Goal: Information Seeking & Learning: Learn about a topic

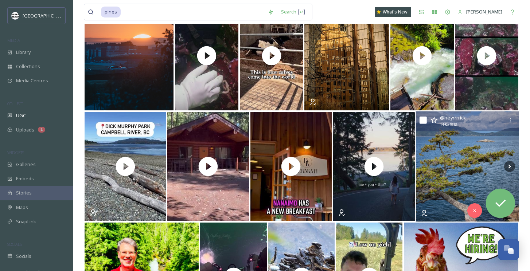
scroll to position [3067, 0]
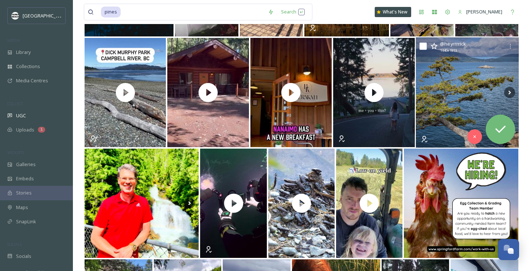
click at [459, 122] on img at bounding box center [467, 93] width 103 height 110
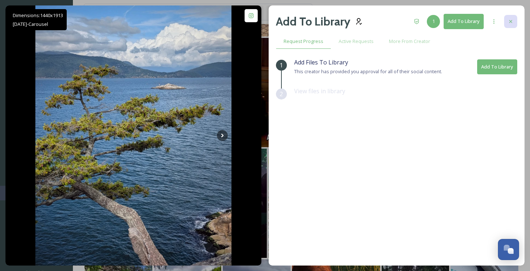
click at [510, 16] on div at bounding box center [510, 21] width 13 height 13
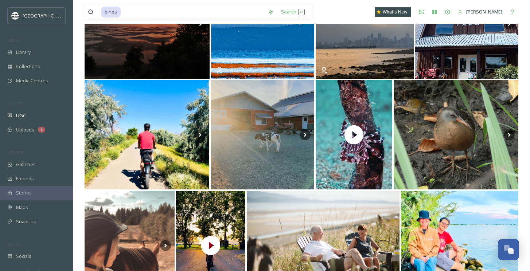
scroll to position [1361, 0]
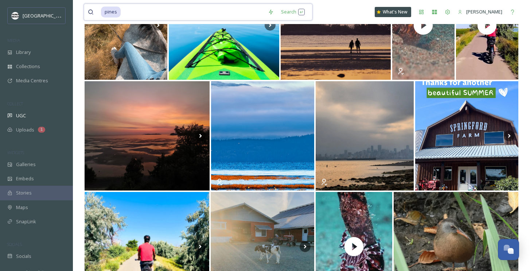
click at [135, 15] on input at bounding box center [192, 12] width 143 height 16
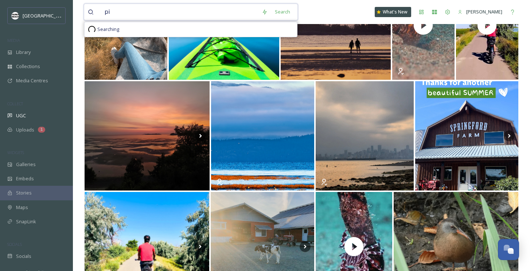
type input "p"
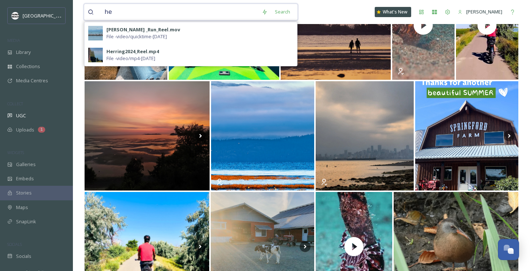
type input "h"
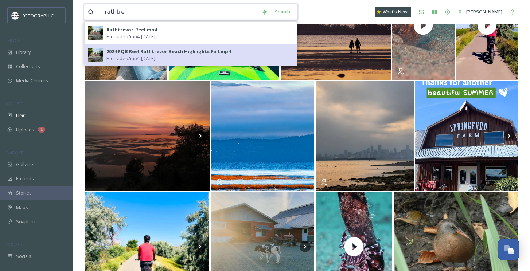
type input "rathtre"
click at [119, 50] on div "2024 PQB Reel Rathtrevor Beach Highlights Fall.mp4" at bounding box center [168, 51] width 124 height 7
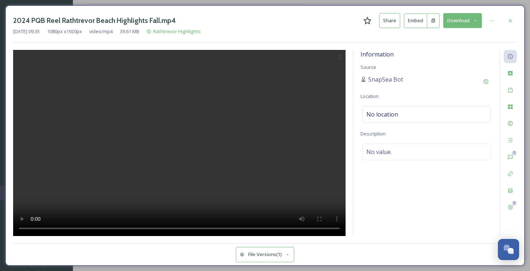
click at [470, 22] on button "Download" at bounding box center [462, 20] width 39 height 15
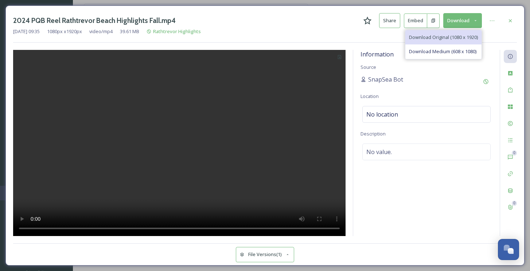
click at [456, 37] on span "Download Original (1080 x 1920)" at bounding box center [443, 37] width 69 height 7
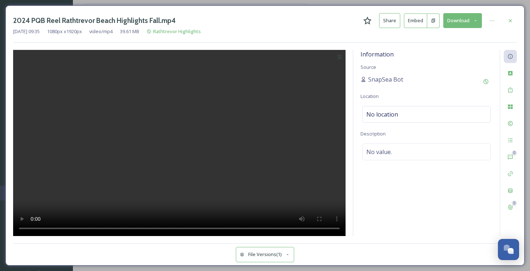
click at [449, 19] on button "Download" at bounding box center [462, 20] width 39 height 15
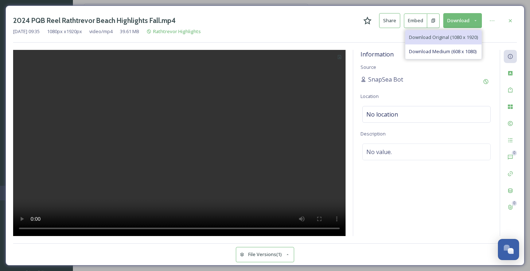
click at [443, 40] on div "Download Original (1080 x 1920)" at bounding box center [443, 37] width 76 height 14
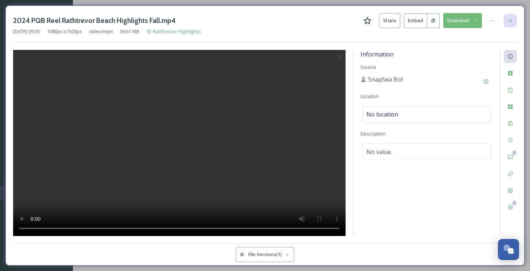
click at [512, 20] on icon at bounding box center [510, 21] width 6 height 6
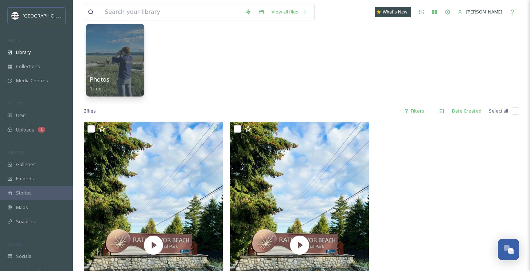
scroll to position [174, 0]
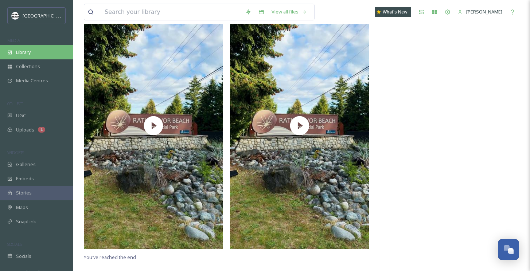
click at [23, 47] on div "Library" at bounding box center [36, 52] width 73 height 14
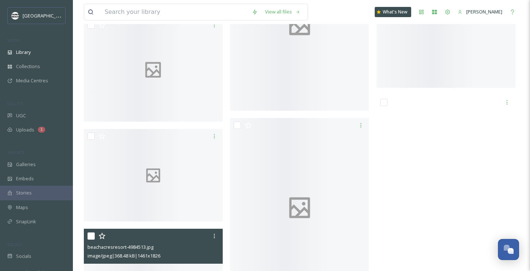
scroll to position [5036, 0]
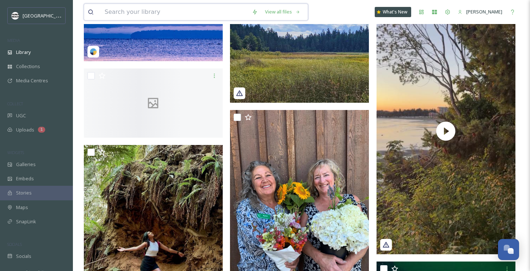
click at [153, 12] on input at bounding box center [174, 12] width 147 height 16
type input "h"
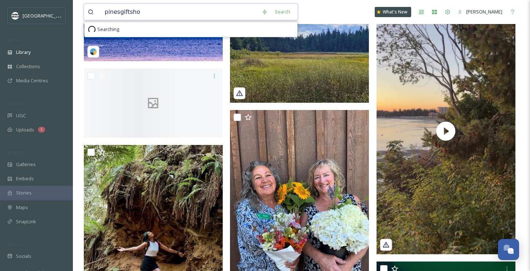
type input "pinesgiftshop"
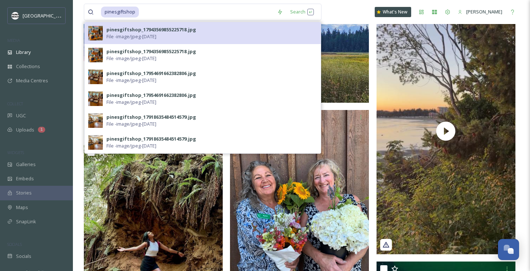
click at [137, 32] on div "pinesgiftshop_17943569855225718.jpg" at bounding box center [151, 29] width 90 height 7
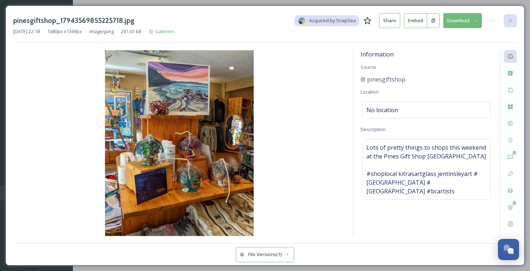
click at [509, 21] on icon at bounding box center [510, 20] width 3 height 3
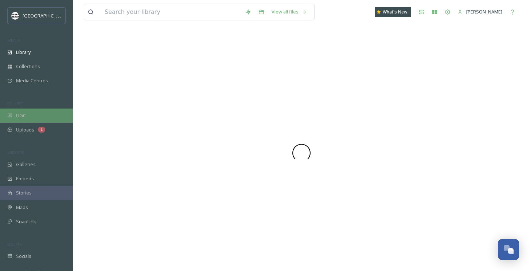
click at [24, 117] on span "UGC" at bounding box center [21, 115] width 10 height 7
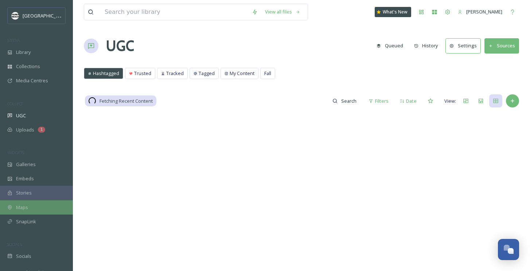
click at [27, 203] on div "Maps" at bounding box center [36, 208] width 73 height 14
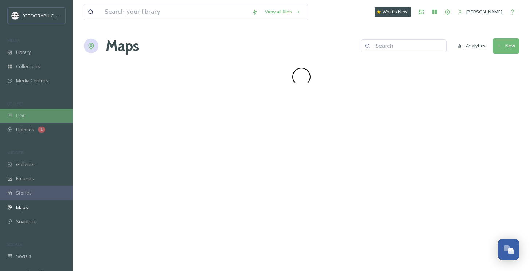
click at [20, 116] on span "UGC" at bounding box center [21, 115] width 10 height 7
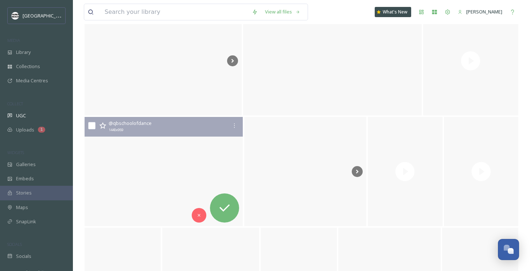
scroll to position [585, 0]
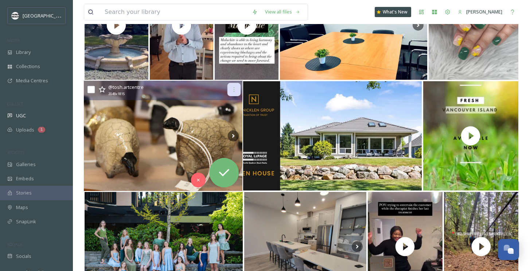
click at [232, 92] on icon at bounding box center [234, 90] width 6 height 6
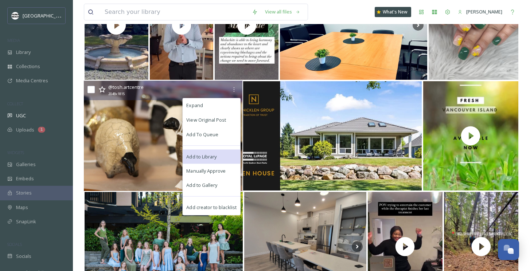
click at [211, 160] on span "Add to Library" at bounding box center [201, 156] width 30 height 7
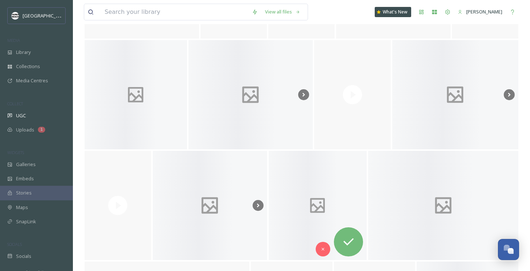
scroll to position [3397, 0]
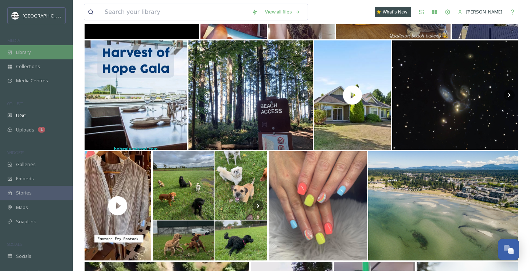
click at [31, 55] on div "Library" at bounding box center [36, 52] width 73 height 14
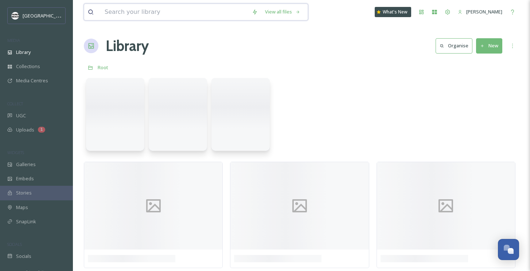
click at [118, 17] on input at bounding box center [174, 12] width 147 height 16
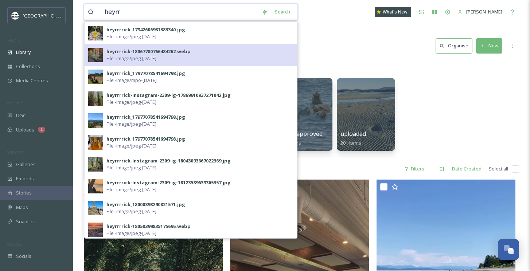
type input "heyrr"
click at [126, 59] on span "File - image/jpeg - [DATE]" at bounding box center [131, 58] width 50 height 7
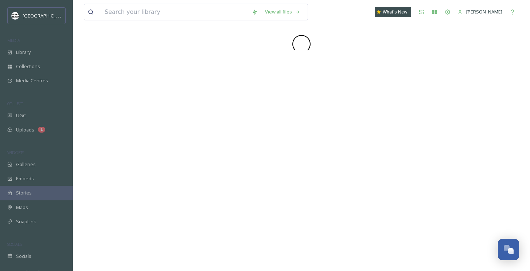
click at [136, 13] on input at bounding box center [174, 12] width 147 height 16
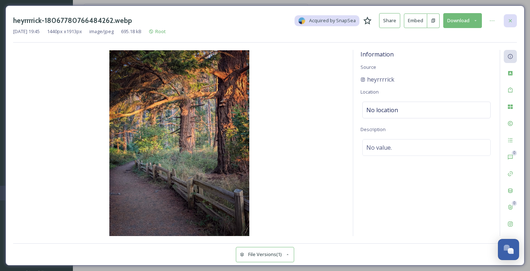
click at [511, 22] on icon at bounding box center [510, 21] width 6 height 6
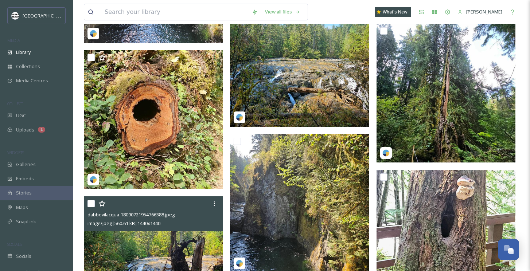
scroll to position [3232, 0]
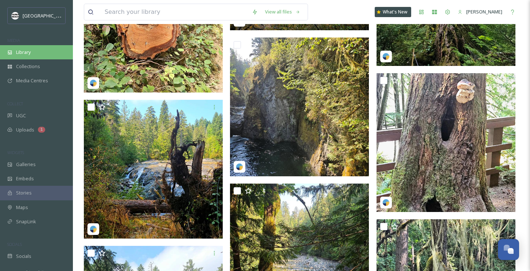
click at [31, 58] on div "Library" at bounding box center [36, 52] width 73 height 14
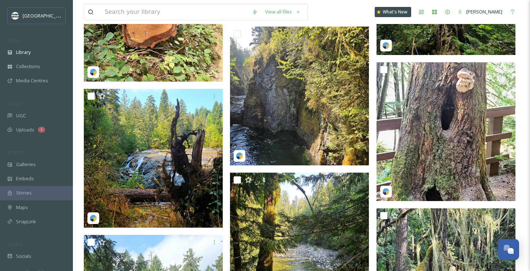
scroll to position [3253, 0]
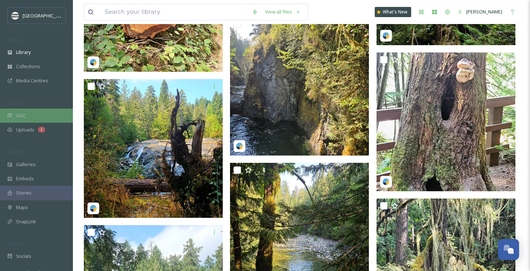
click at [29, 119] on div "UGC" at bounding box center [36, 116] width 73 height 14
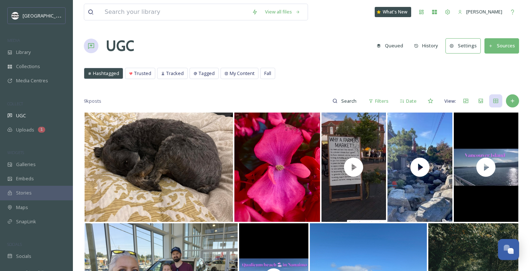
click at [92, 76] on div "Hashtagged" at bounding box center [103, 73] width 39 height 11
click at [349, 105] on input at bounding box center [350, 101] width 24 height 15
type input "rathtrevor"
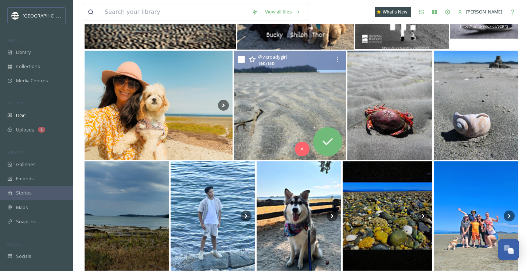
scroll to position [407, 0]
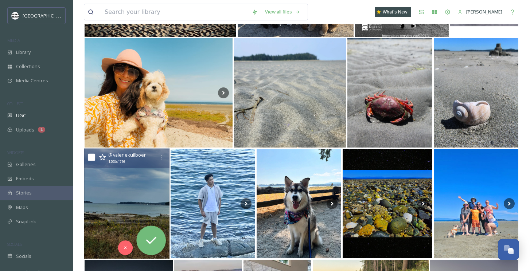
click at [147, 201] on img at bounding box center [127, 204] width 86 height 110
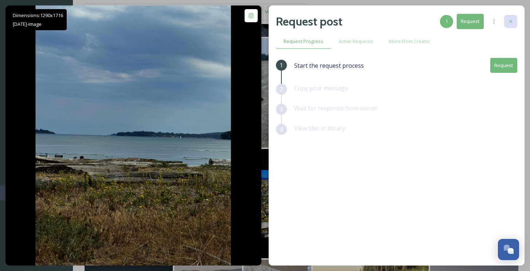
click at [509, 19] on icon at bounding box center [511, 22] width 6 height 6
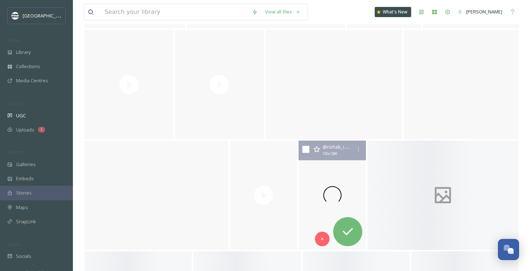
scroll to position [2521, 0]
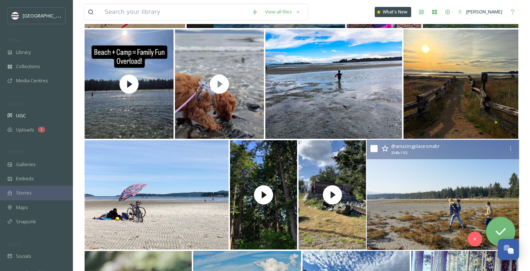
click at [410, 212] on img at bounding box center [443, 195] width 152 height 110
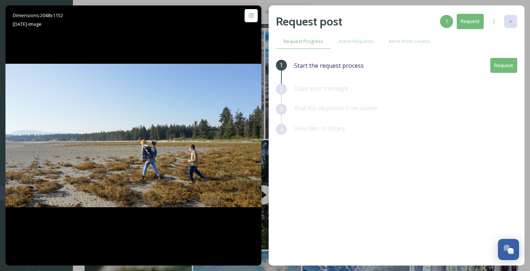
click at [507, 22] on div at bounding box center [510, 21] width 13 height 13
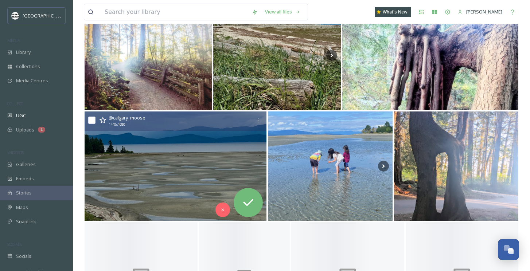
scroll to position [3253, 0]
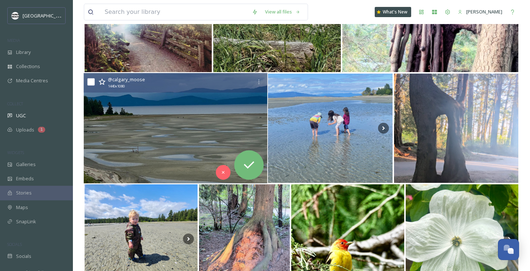
click at [198, 102] on img at bounding box center [176, 128] width 184 height 110
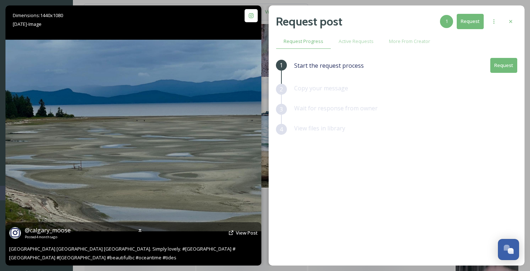
scroll to position [3487, 0]
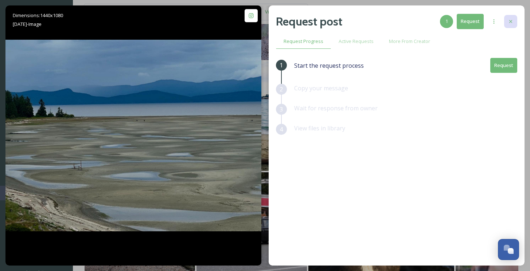
click at [511, 18] on div at bounding box center [510, 21] width 13 height 13
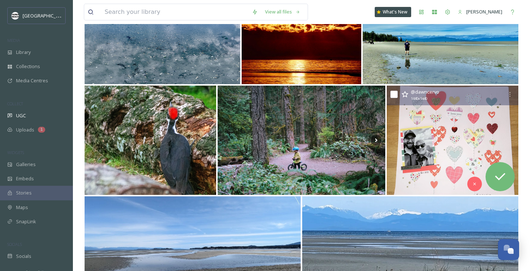
scroll to position [6267, 0]
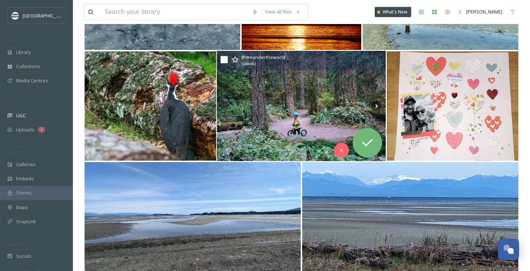
click at [318, 104] on img at bounding box center [301, 106] width 169 height 110
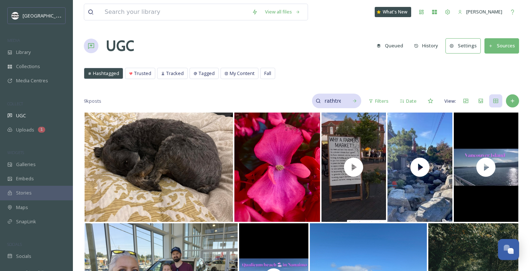
click at [343, 103] on input "rathtrevor" at bounding box center [333, 101] width 24 height 15
click at [343, 103] on input "rathtrevor" at bounding box center [317, 101] width 55 height 15
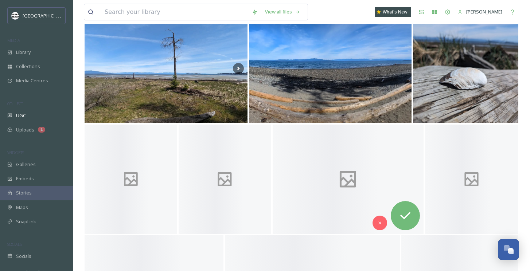
scroll to position [6530, 0]
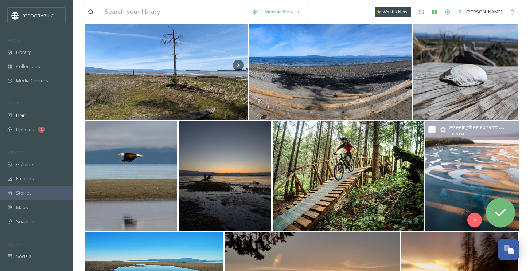
click at [486, 184] on img at bounding box center [471, 176] width 94 height 110
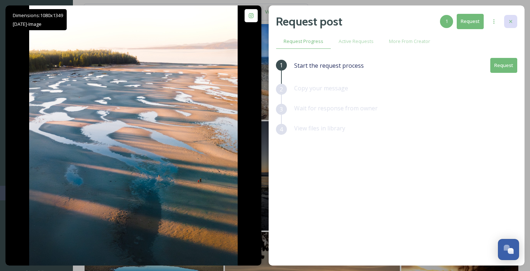
click at [506, 18] on div at bounding box center [510, 21] width 13 height 13
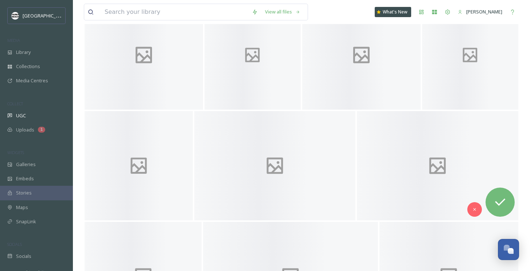
scroll to position [7829, 0]
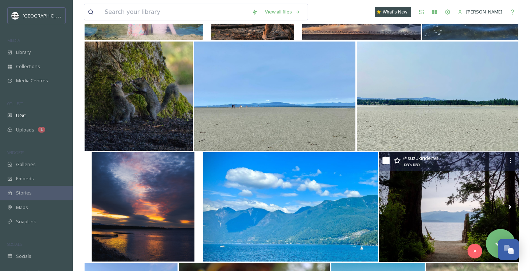
click at [463, 199] on img at bounding box center [449, 207] width 140 height 110
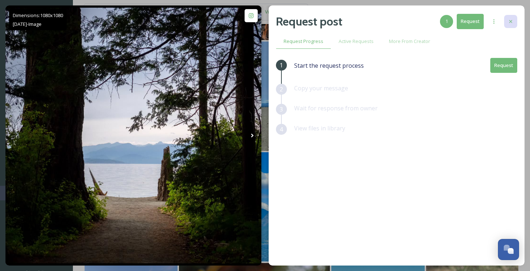
click at [508, 26] on div at bounding box center [510, 21] width 13 height 13
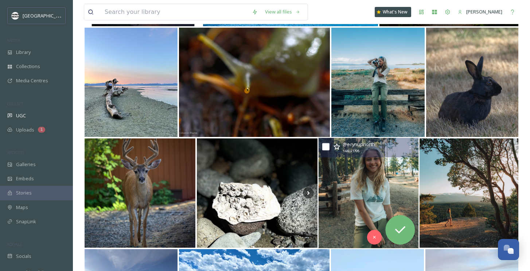
scroll to position [8063, 0]
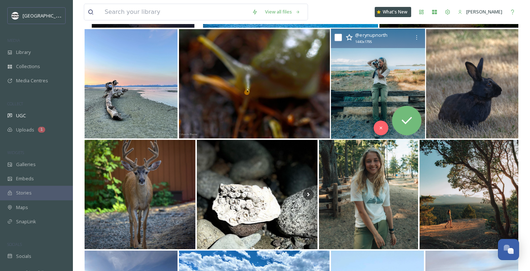
click at [379, 89] on img at bounding box center [378, 84] width 94 height 110
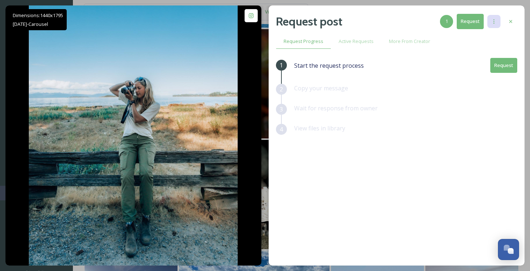
click at [494, 21] on icon at bounding box center [494, 21] width 1 height 4
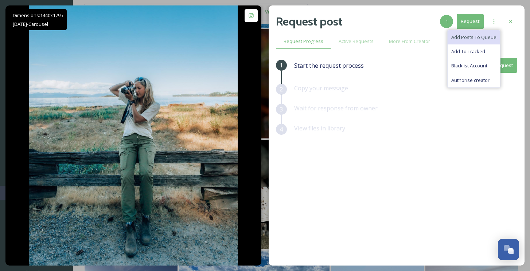
click at [487, 34] on span "Add Posts To Queue" at bounding box center [473, 37] width 45 height 7
click at [483, 53] on span "Add To Tracked" at bounding box center [468, 51] width 34 height 7
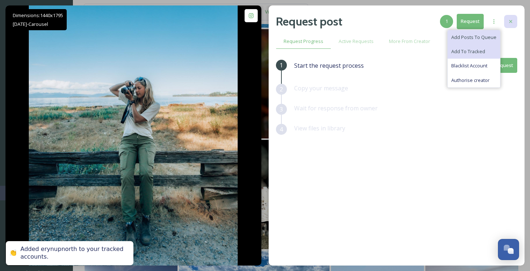
click at [513, 24] on icon at bounding box center [511, 22] width 6 height 6
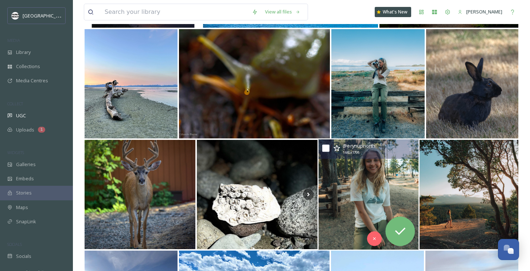
click at [399, 157] on div "@ erynupnorth 1440 x 1795" at bounding box center [369, 150] width 100 height 20
click at [397, 168] on img at bounding box center [369, 195] width 100 height 110
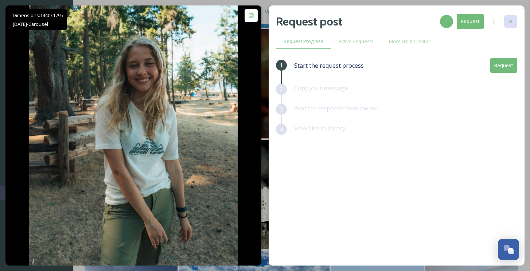
click at [506, 19] on div at bounding box center [510, 21] width 13 height 13
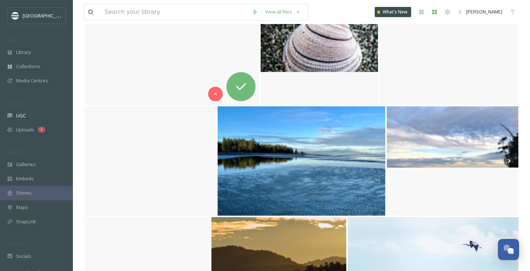
scroll to position [10220, 0]
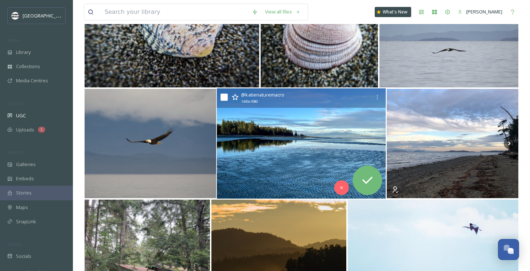
click at [294, 133] on img at bounding box center [301, 144] width 169 height 110
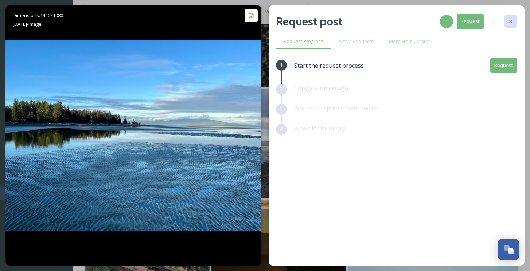
click at [508, 19] on icon at bounding box center [511, 22] width 6 height 6
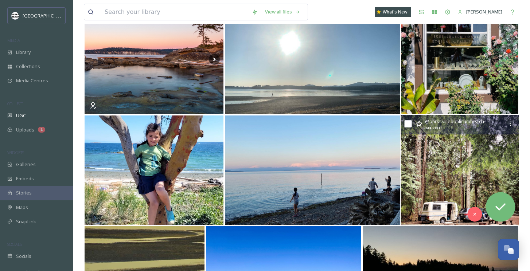
scroll to position [10758, 0]
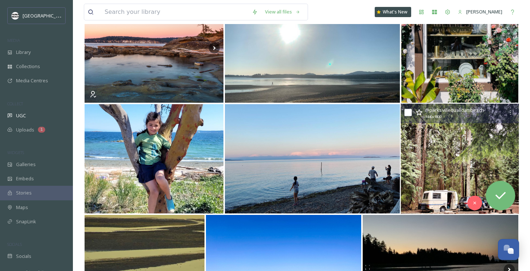
drag, startPoint x: 425, startPoint y: 161, endPoint x: 425, endPoint y: 198, distance: 36.1
click at [425, 198] on img at bounding box center [460, 159] width 118 height 110
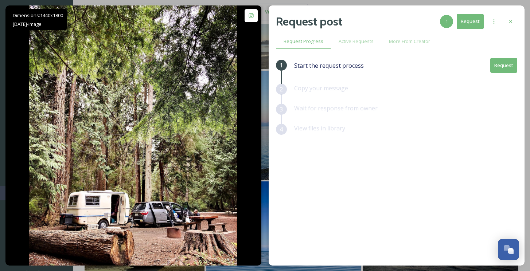
scroll to position [10792, 0]
click at [505, 20] on div at bounding box center [510, 21] width 13 height 13
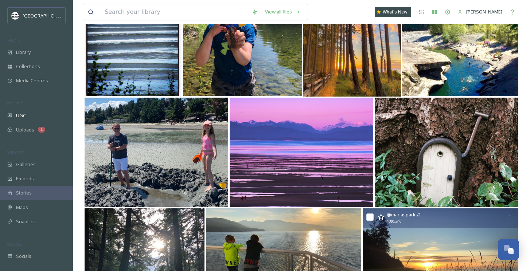
scroll to position [13370, 0]
